Goal: Task Accomplishment & Management: Manage account settings

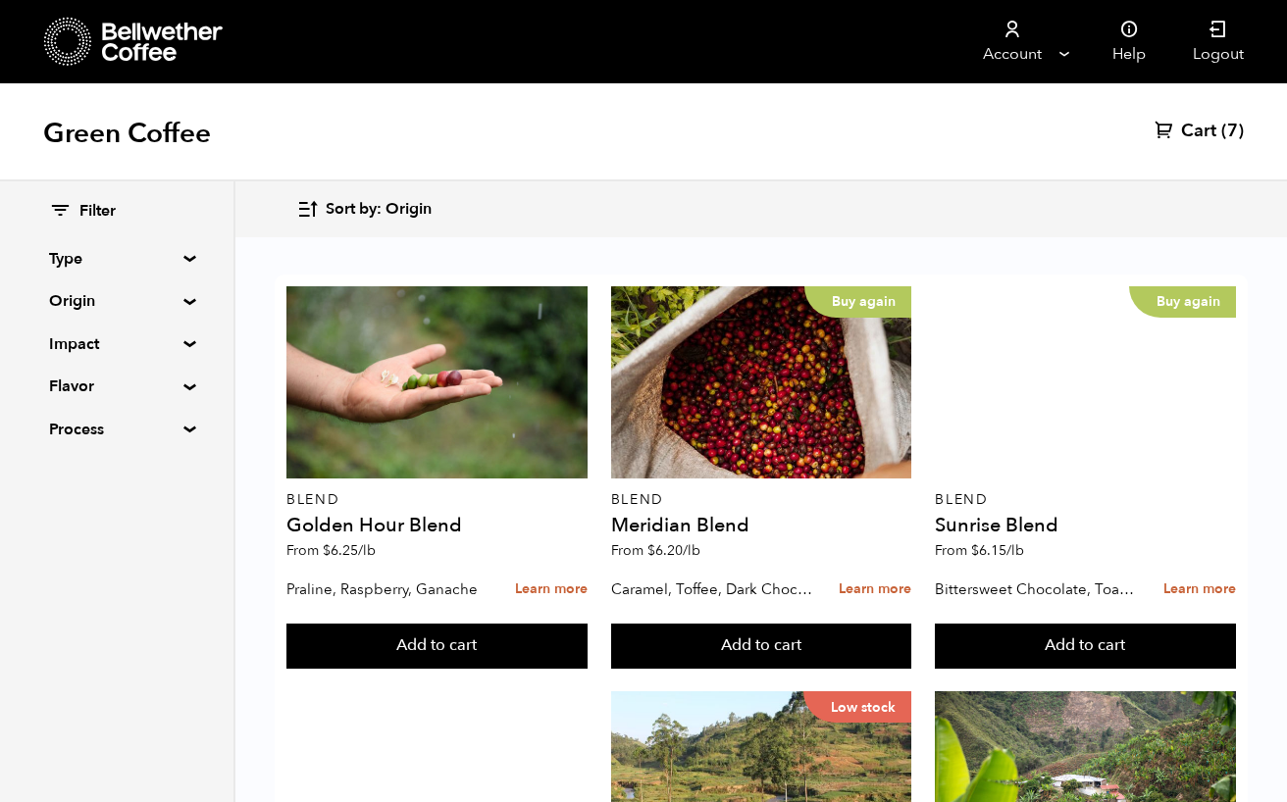
scroll to position [43, 0]
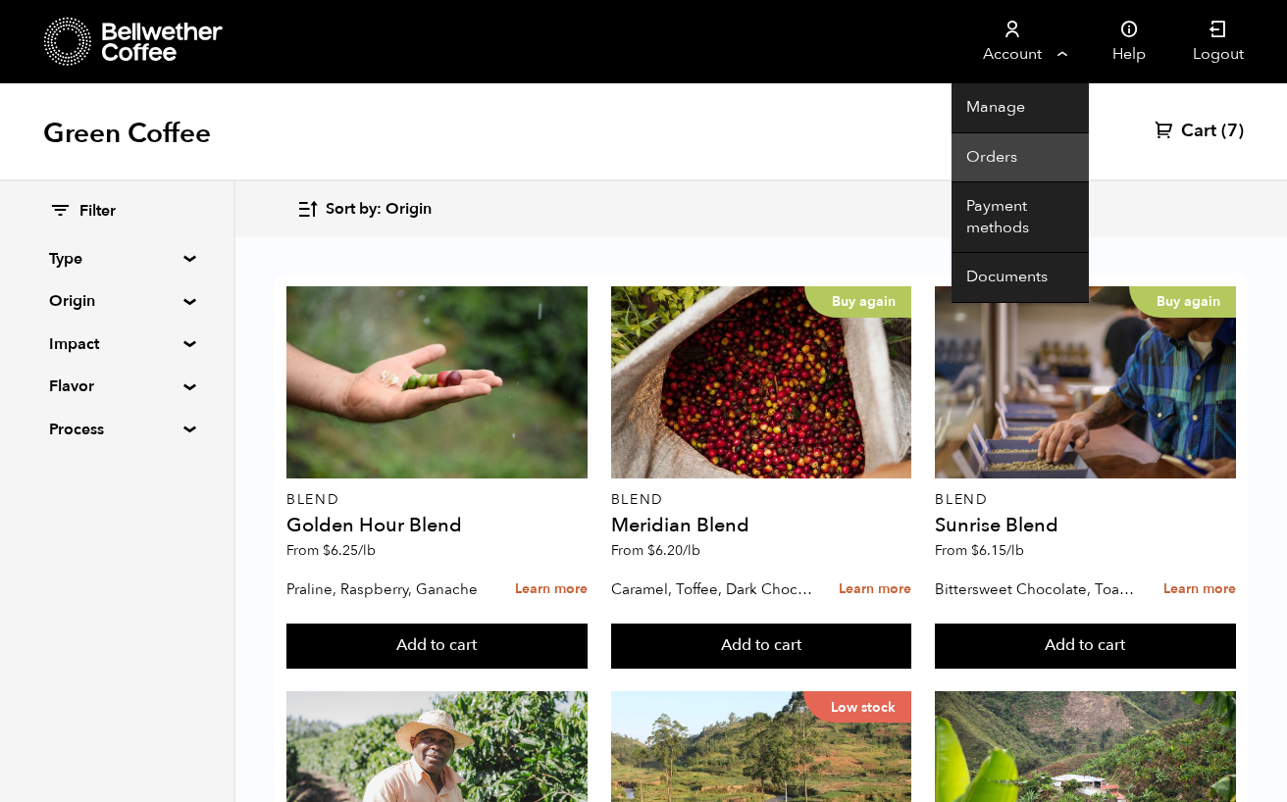
click at [989, 159] on link "Orders" at bounding box center [1019, 158] width 137 height 50
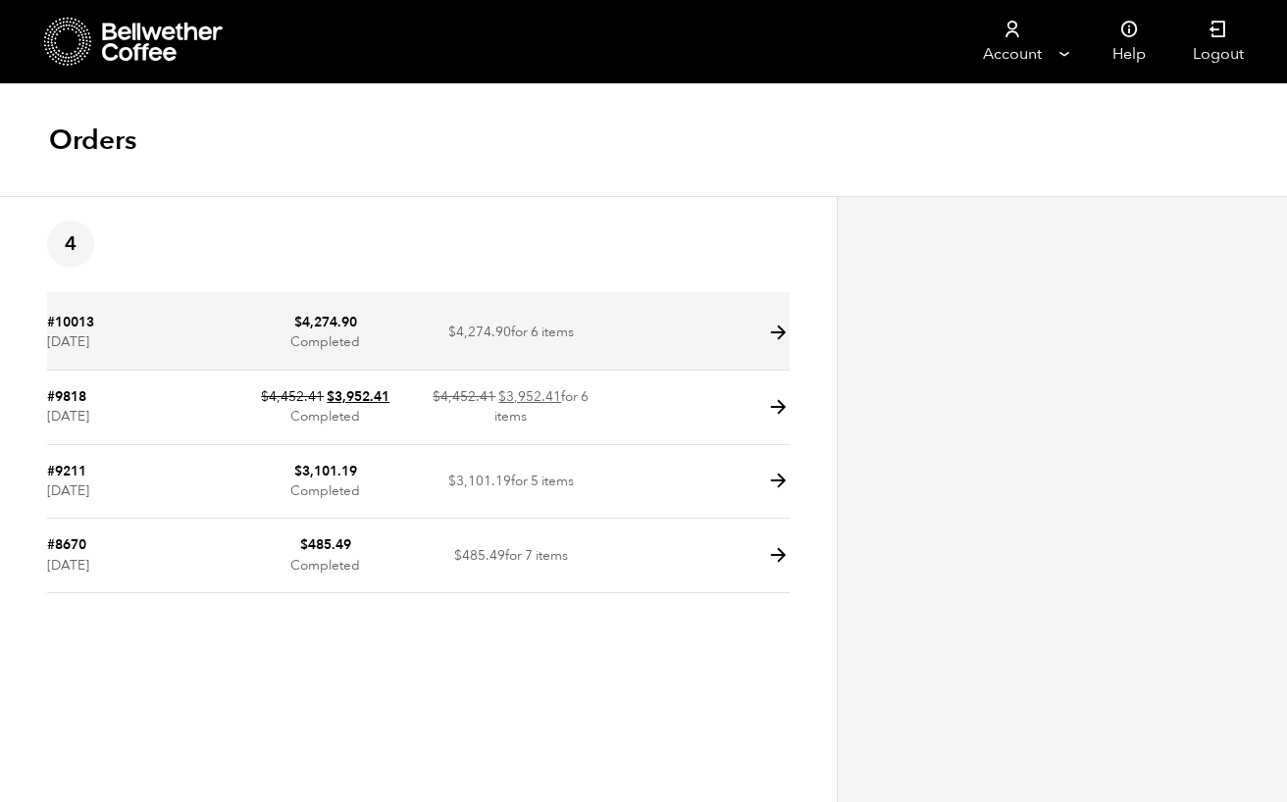
click at [770, 323] on icon at bounding box center [778, 333] width 23 height 23
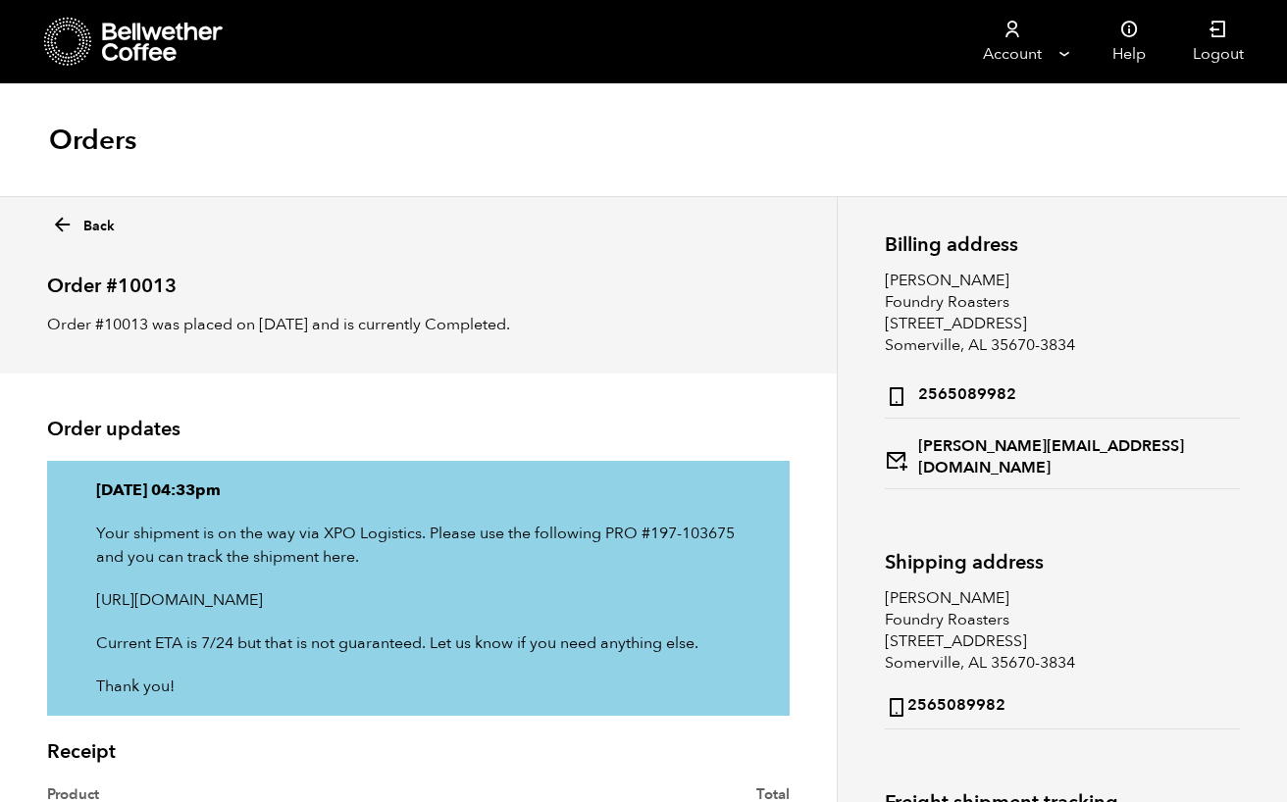
click at [773, 169] on div "Orders" at bounding box center [643, 140] width 1287 height 113
click at [80, 221] on link "Back" at bounding box center [83, 222] width 64 height 28
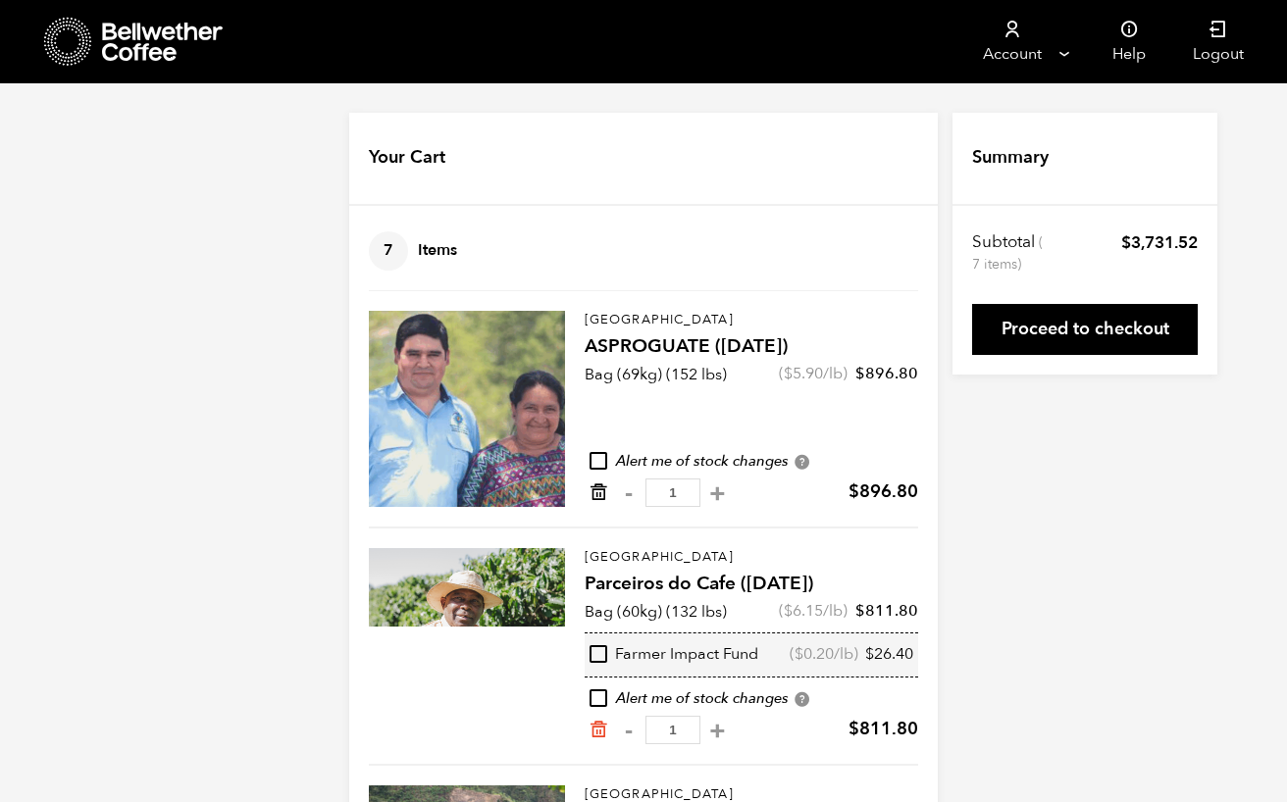
click at [592, 487] on icon "Remove from cart" at bounding box center [599, 493] width 20 height 20
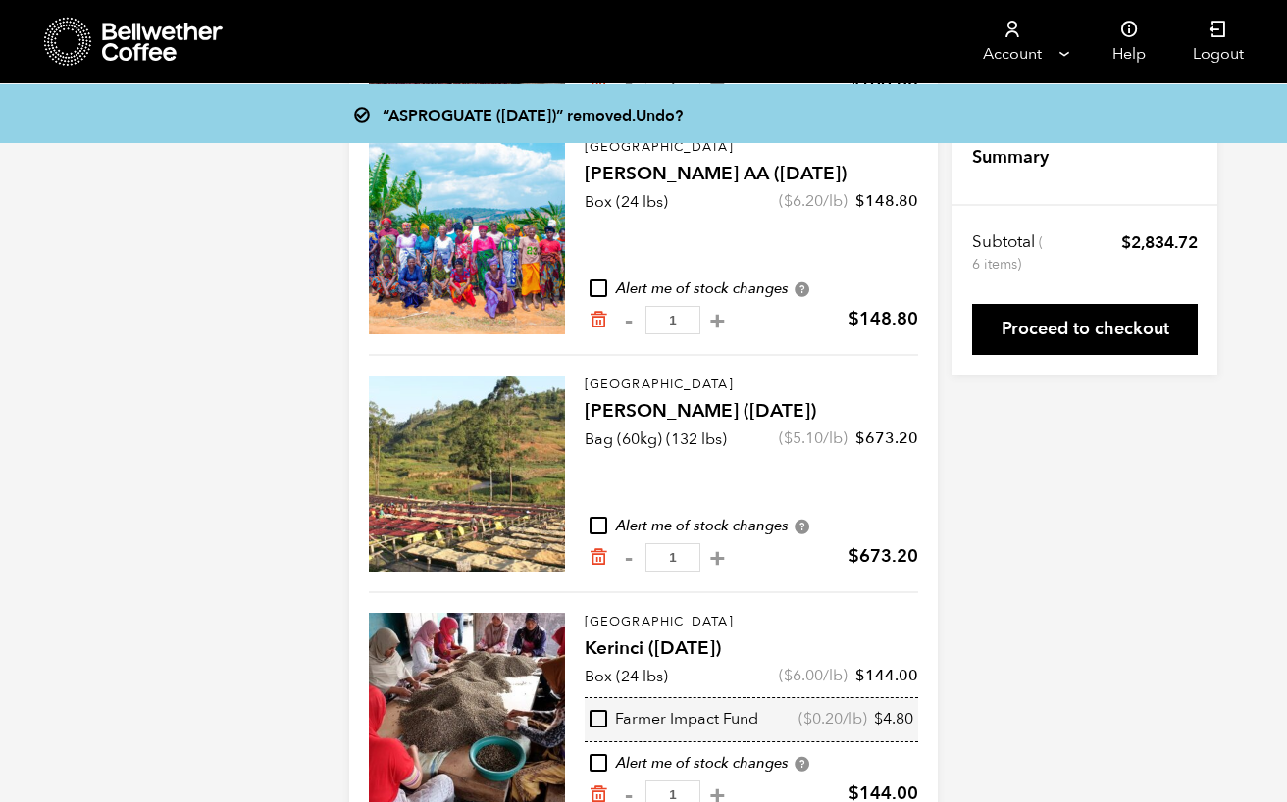
scroll to position [885, 0]
click at [602, 561] on icon "Remove from cart" at bounding box center [599, 557] width 20 height 20
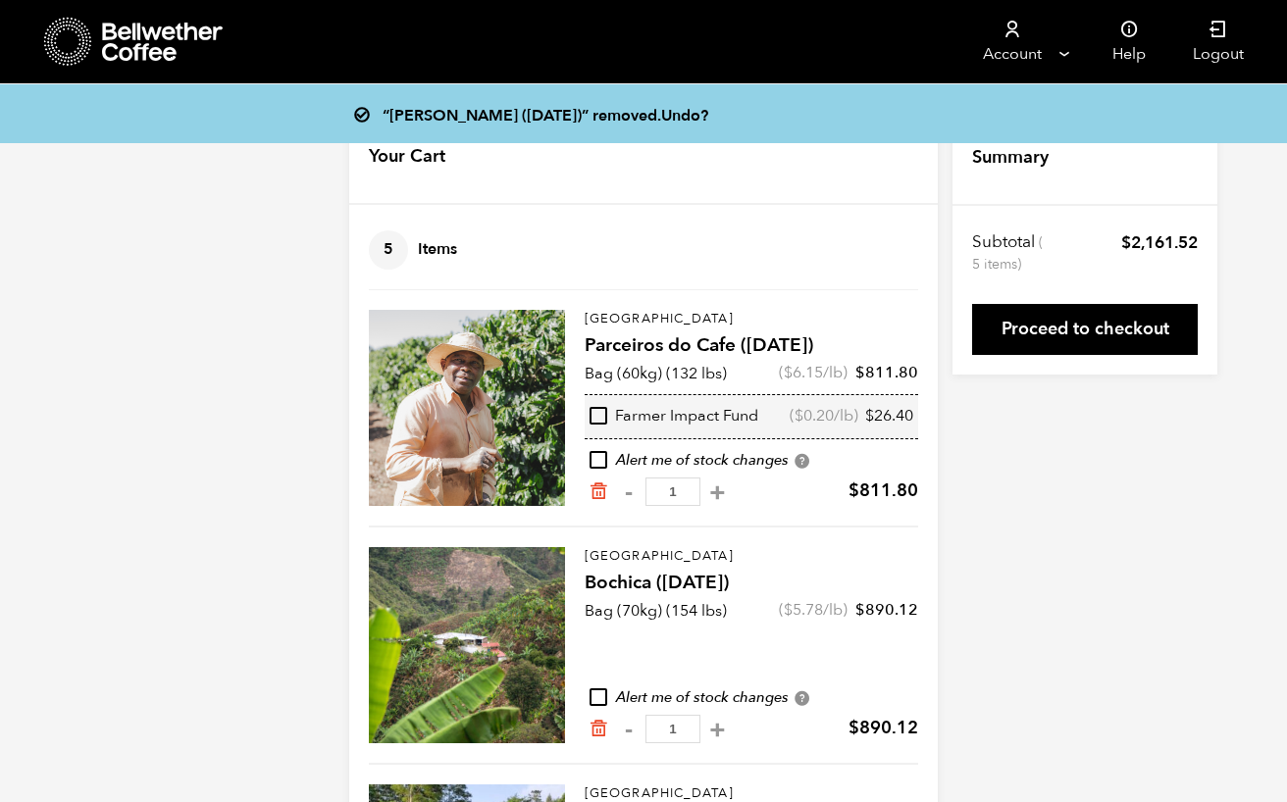
scroll to position [3, 0]
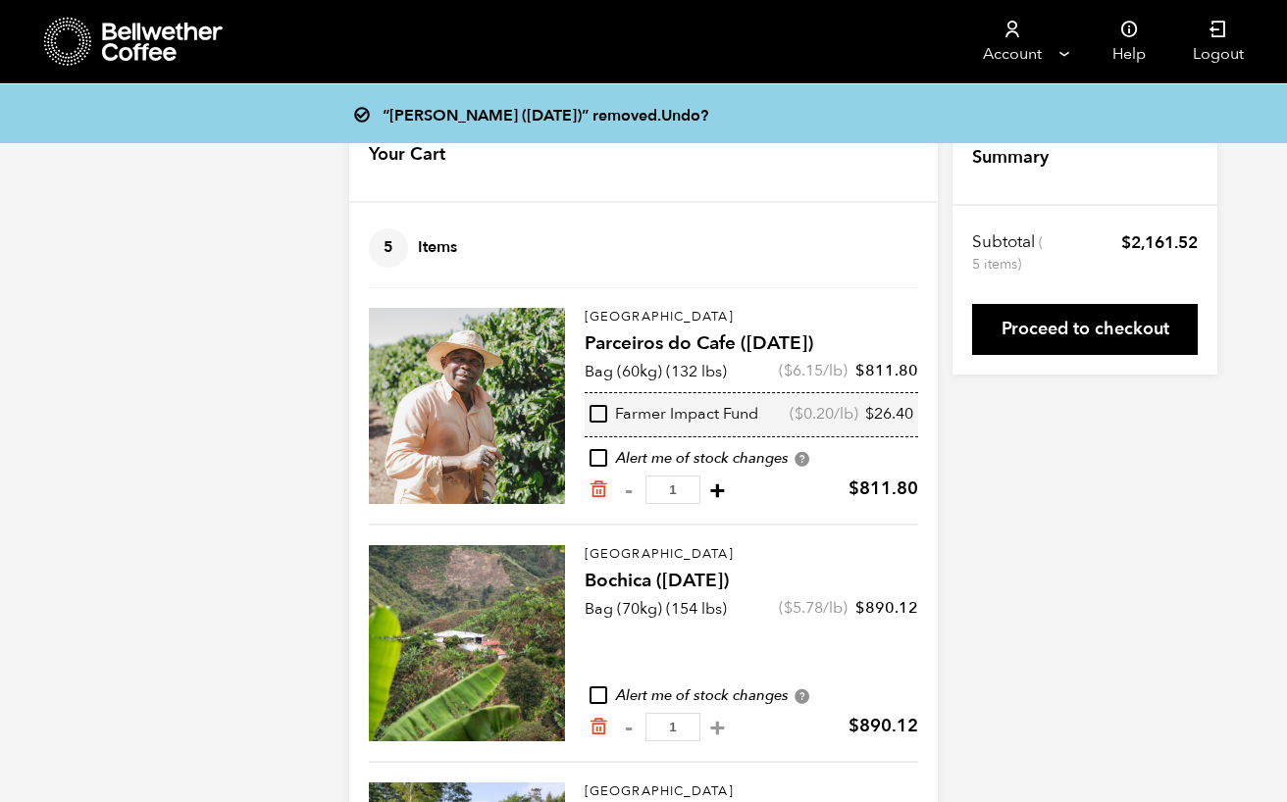
click at [709, 492] on button "+" at bounding box center [717, 491] width 25 height 20
type input "2"
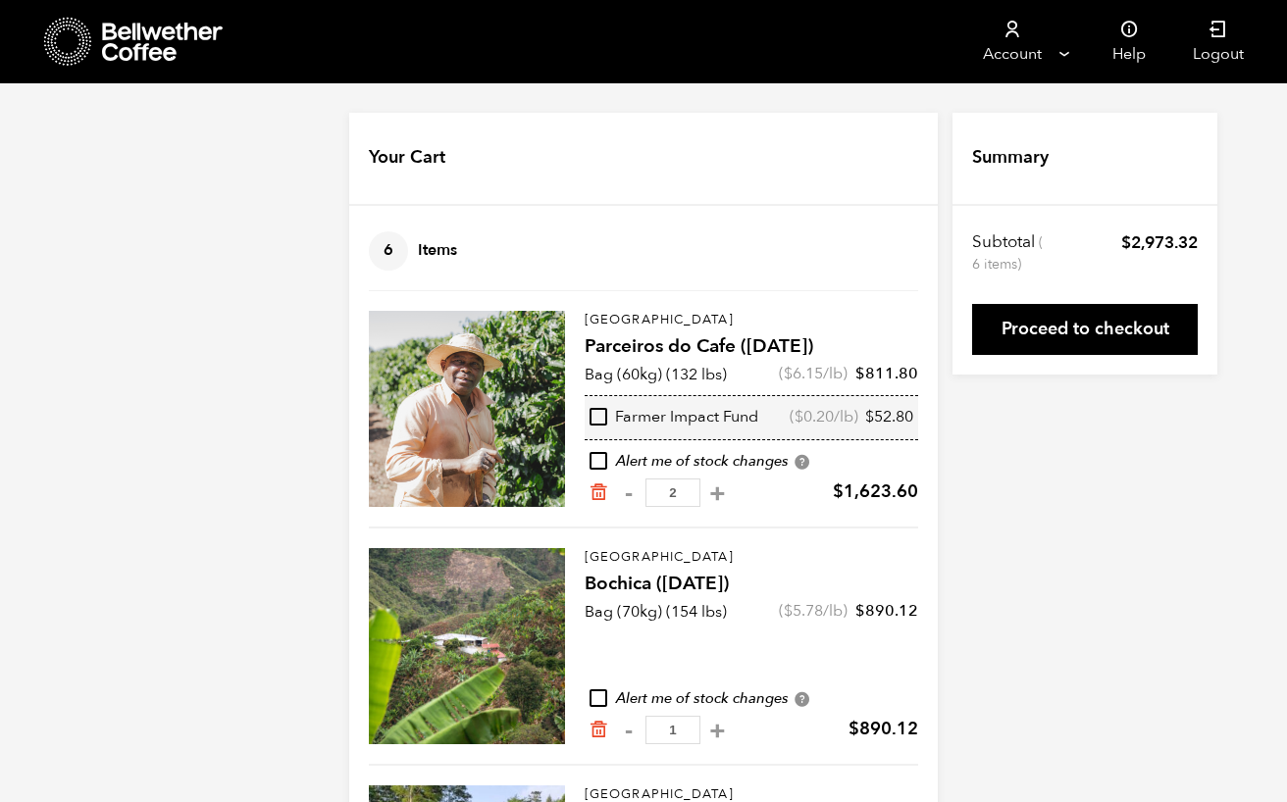
scroll to position [0, 0]
